Goal: Transaction & Acquisition: Purchase product/service

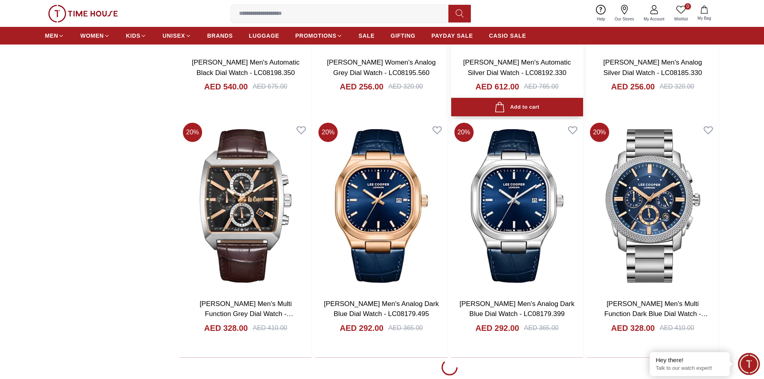
scroll to position [1630, 0]
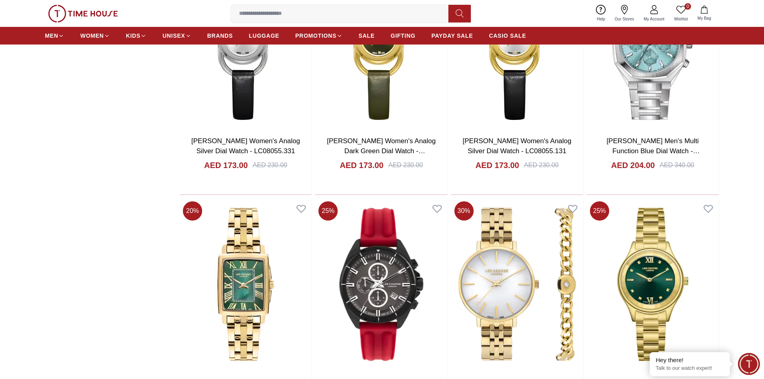
scroll to position [3035, 0]
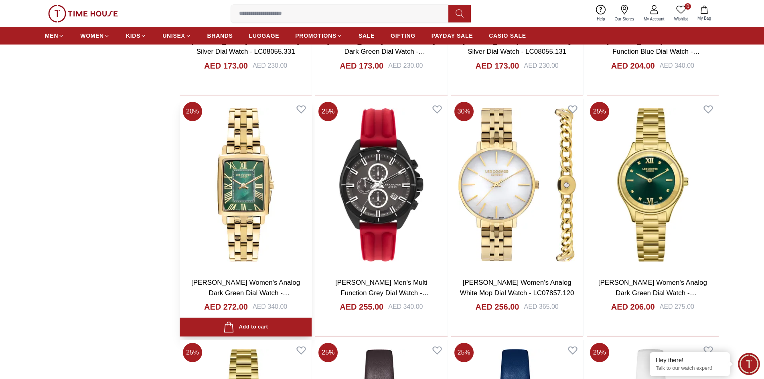
click at [248, 169] on img at bounding box center [246, 185] width 132 height 173
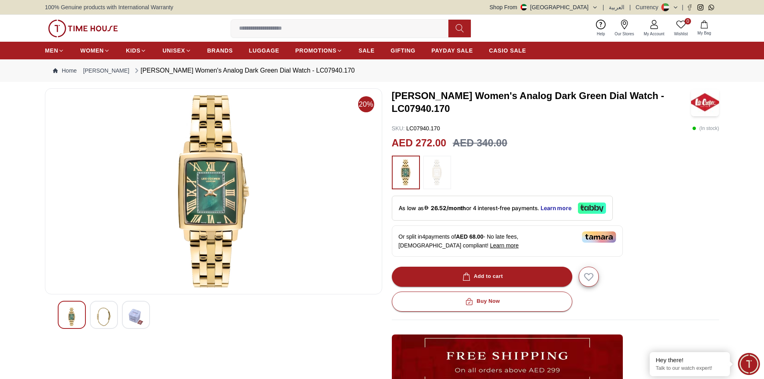
click at [114, 311] on div at bounding box center [104, 315] width 28 height 28
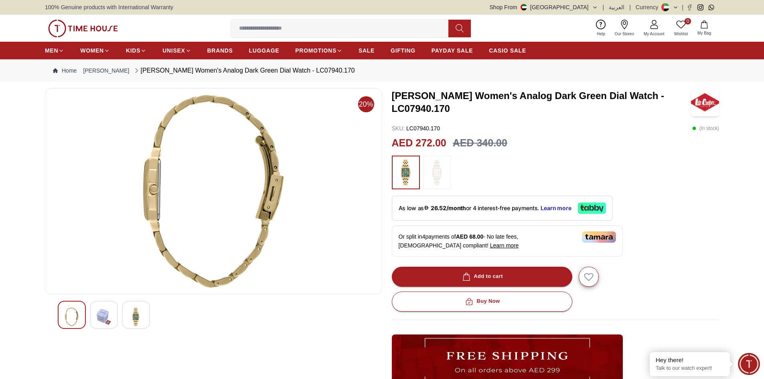
click at [142, 316] on img at bounding box center [136, 317] width 14 height 18
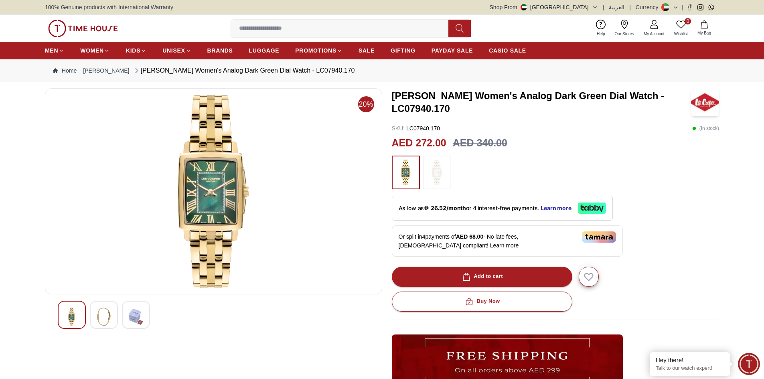
click at [77, 316] on img at bounding box center [72, 317] width 14 height 18
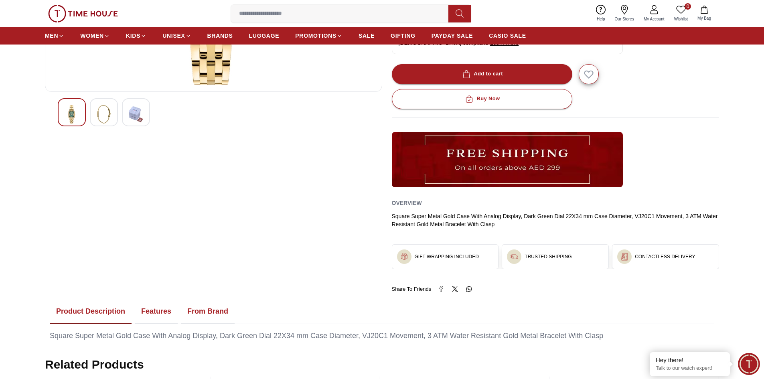
scroll to position [281, 0]
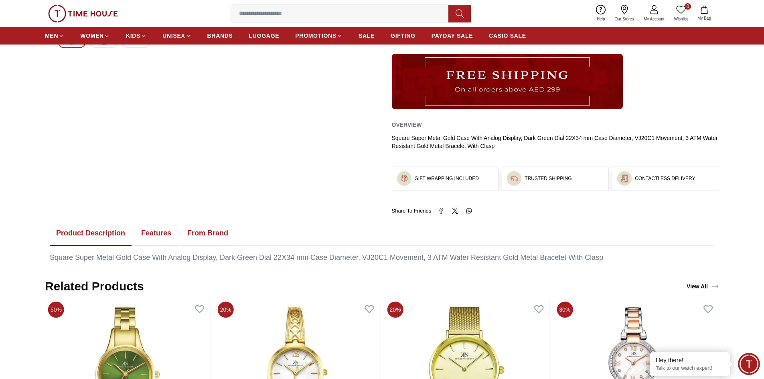
click at [151, 232] on button "Features" at bounding box center [156, 233] width 43 height 25
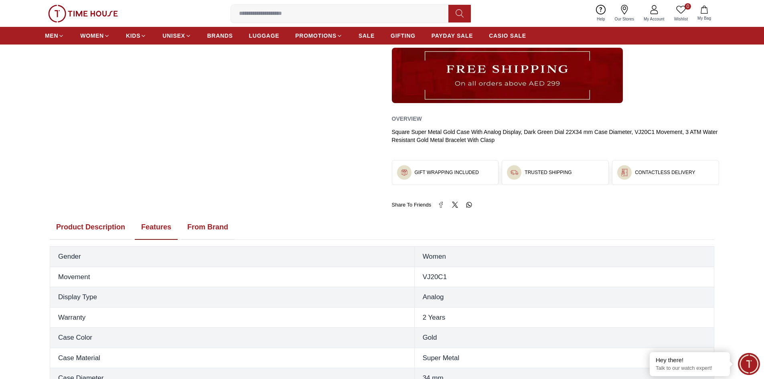
scroll to position [241, 0]
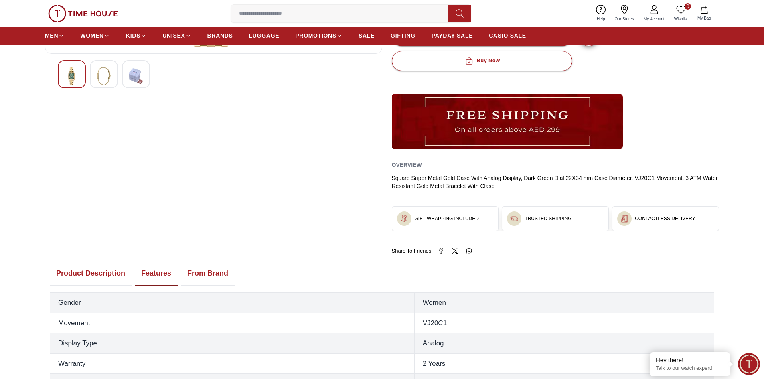
click at [213, 272] on button "From Brand" at bounding box center [208, 273] width 54 height 25
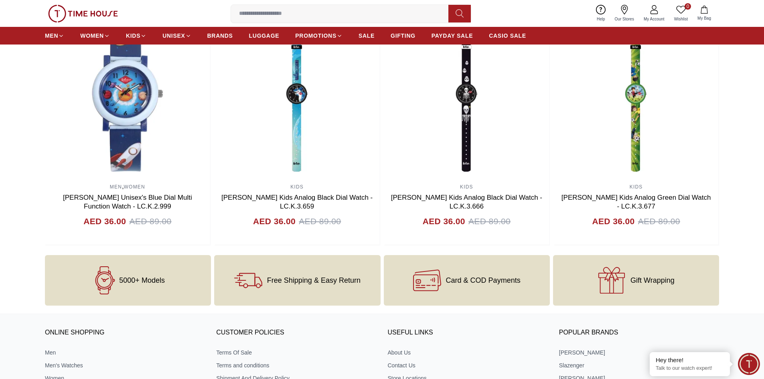
scroll to position [1334, 0]
